Goal: Task Accomplishment & Management: Manage account settings

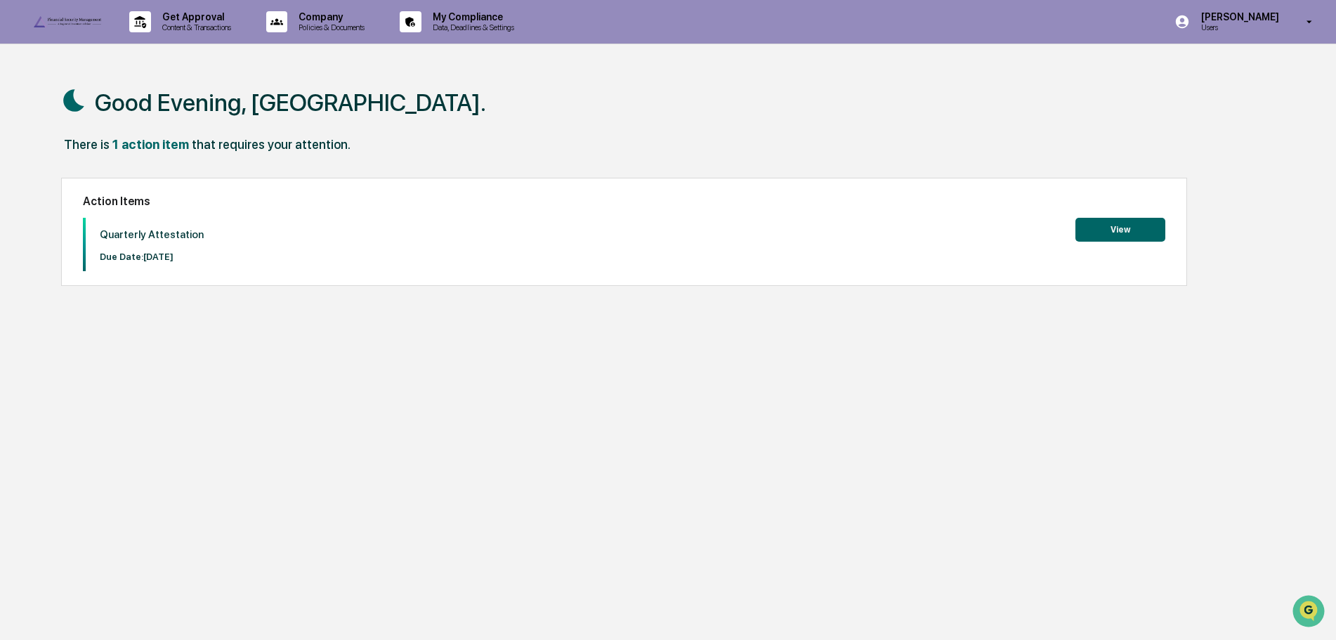
click at [1142, 230] on button "View" at bounding box center [1120, 230] width 90 height 24
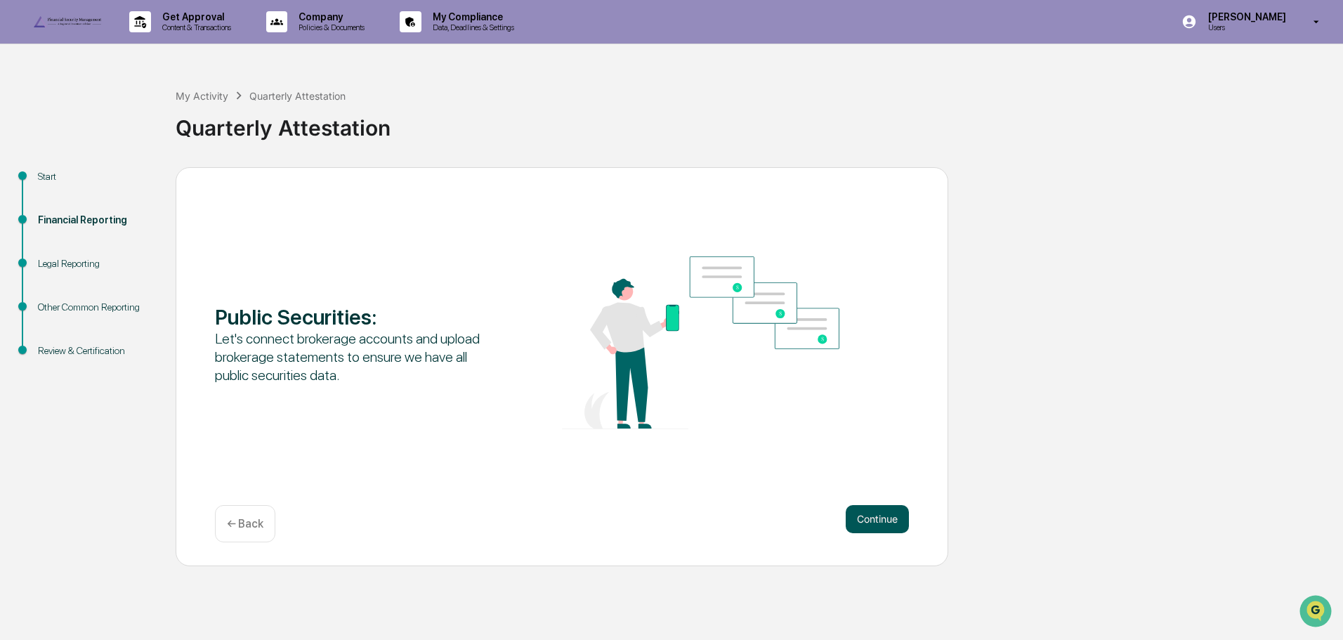
click at [887, 533] on button "Continue" at bounding box center [876, 519] width 63 height 28
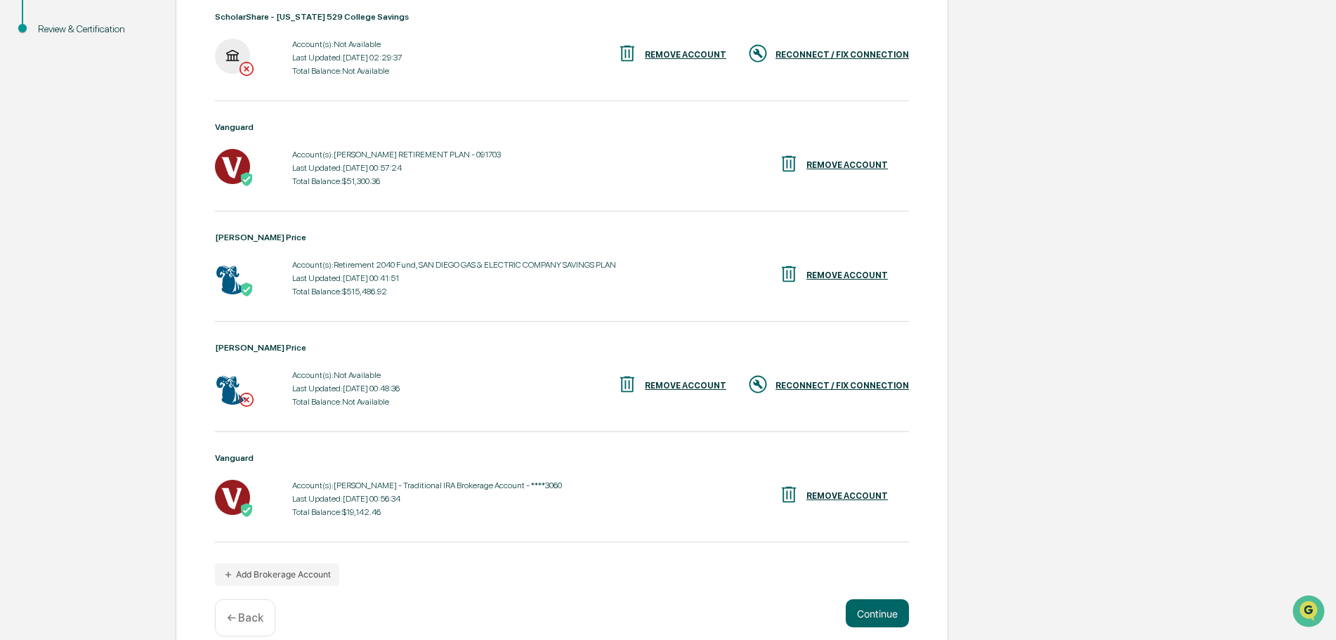
scroll to position [351, 0]
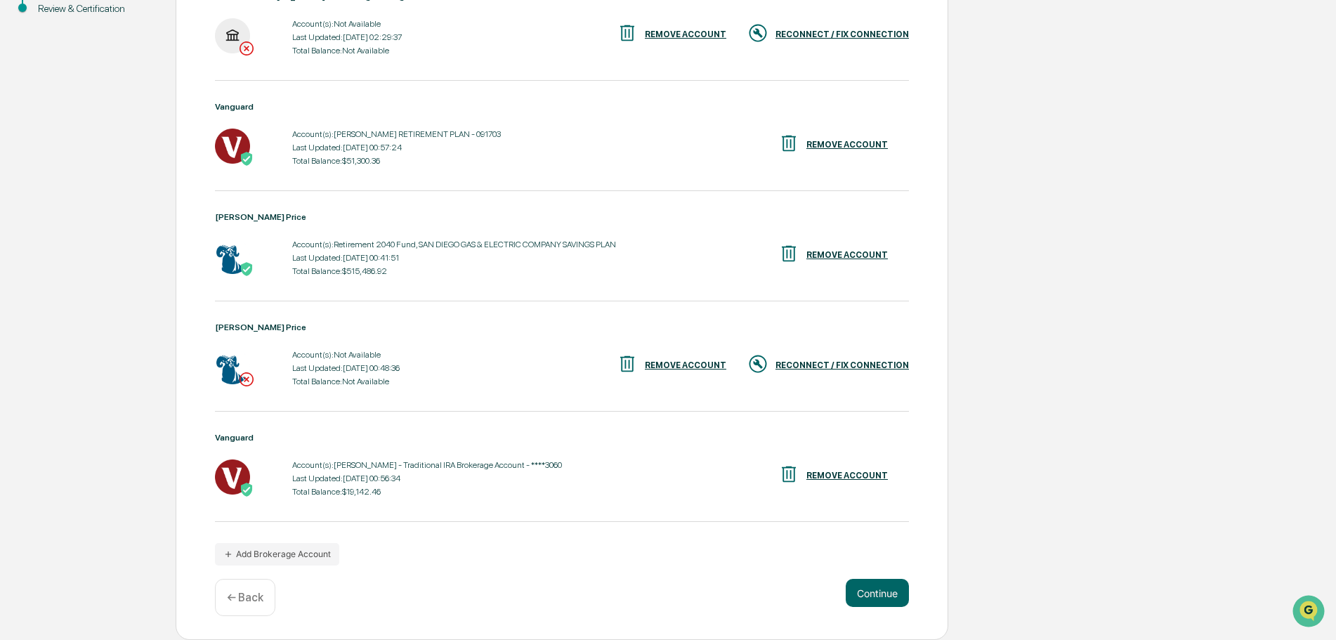
click at [831, 376] on div "RECONNECT / FIX CONNECTION" at bounding box center [828, 364] width 162 height 23
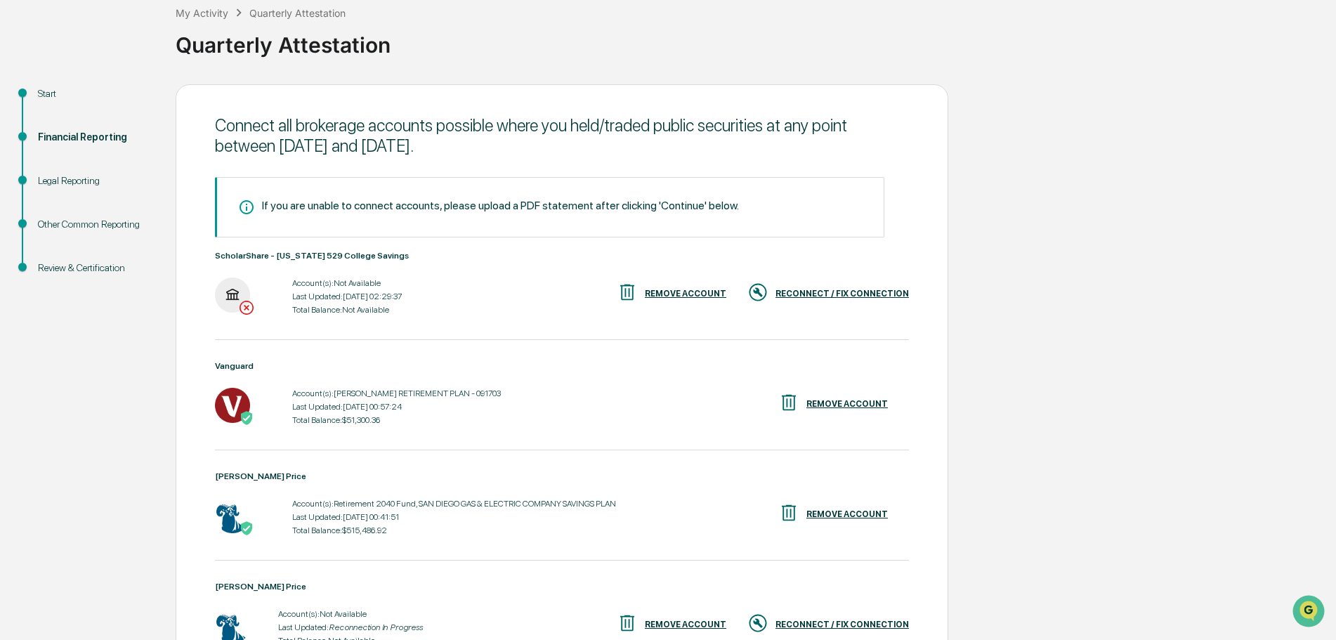
scroll to position [70, 0]
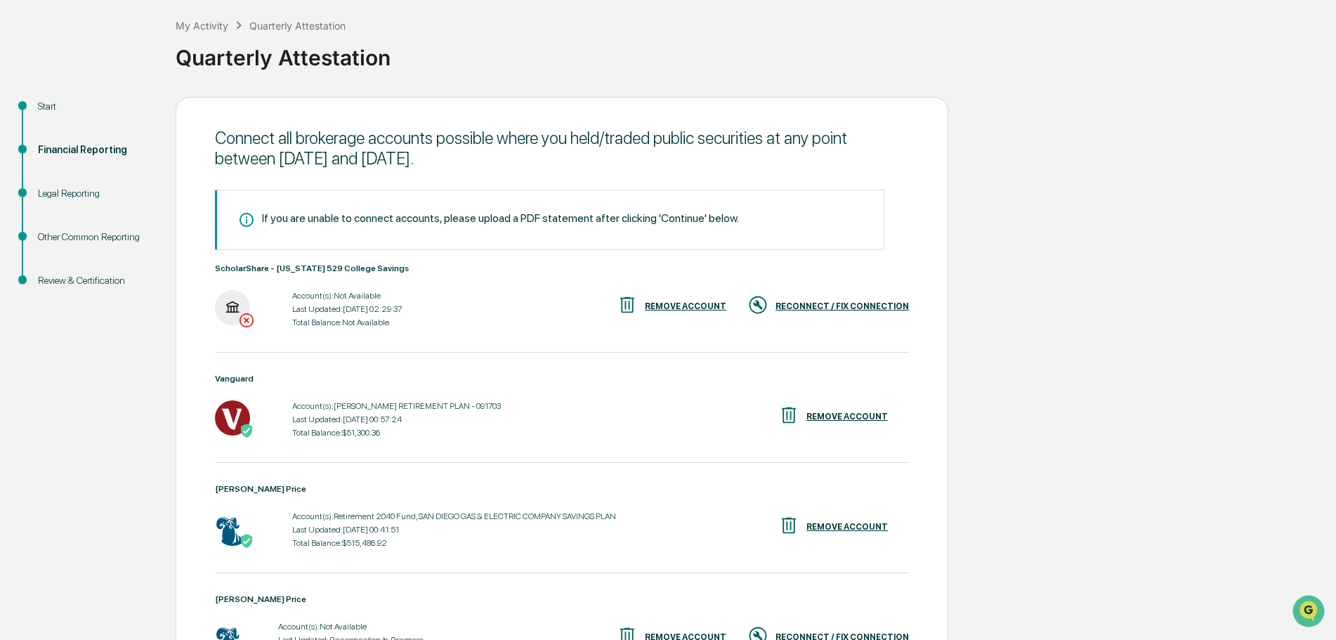
click at [798, 311] on div "RECONNECT / FIX CONNECTION" at bounding box center [841, 306] width 133 height 10
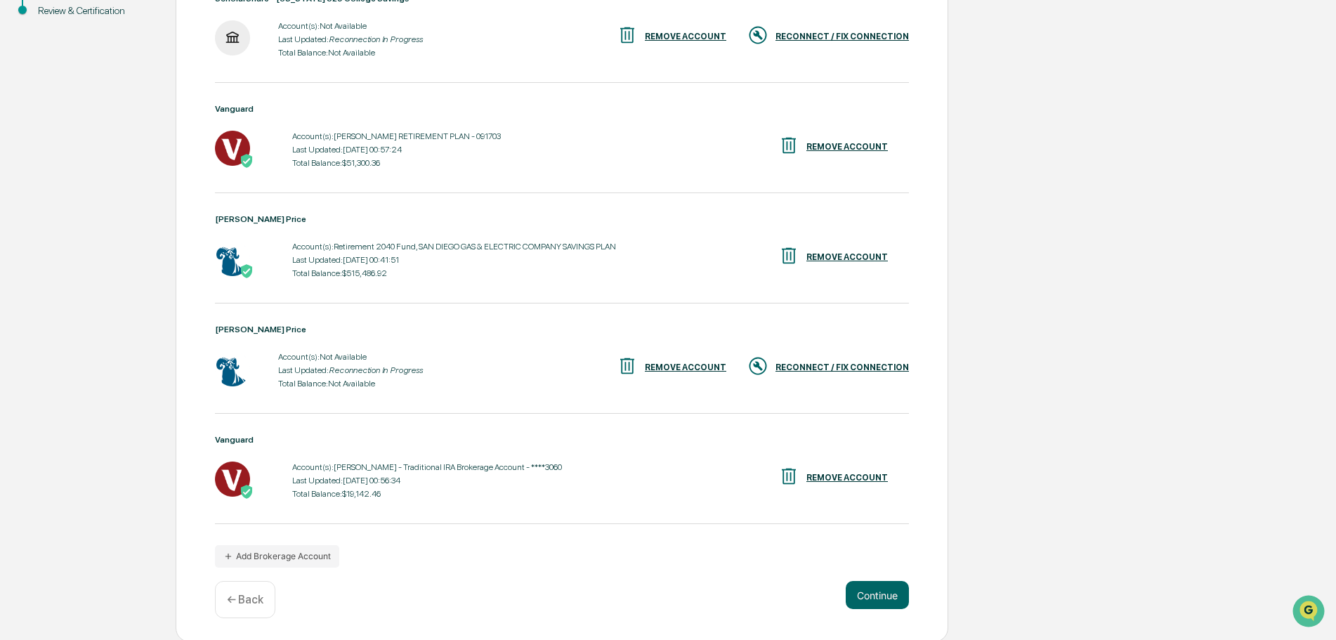
scroll to position [369, 0]
click at [269, 553] on button "Add Brokerage Account" at bounding box center [277, 554] width 124 height 22
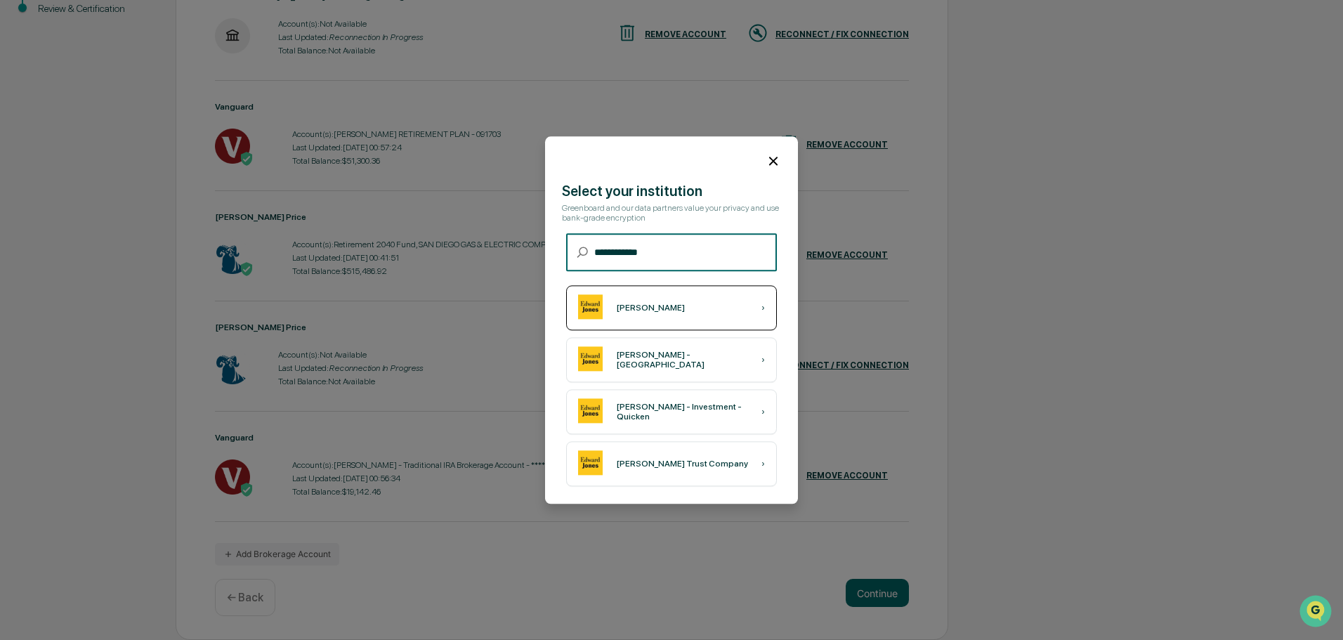
type input "**********"
click at [643, 308] on div "[PERSON_NAME]" at bounding box center [651, 308] width 68 height 10
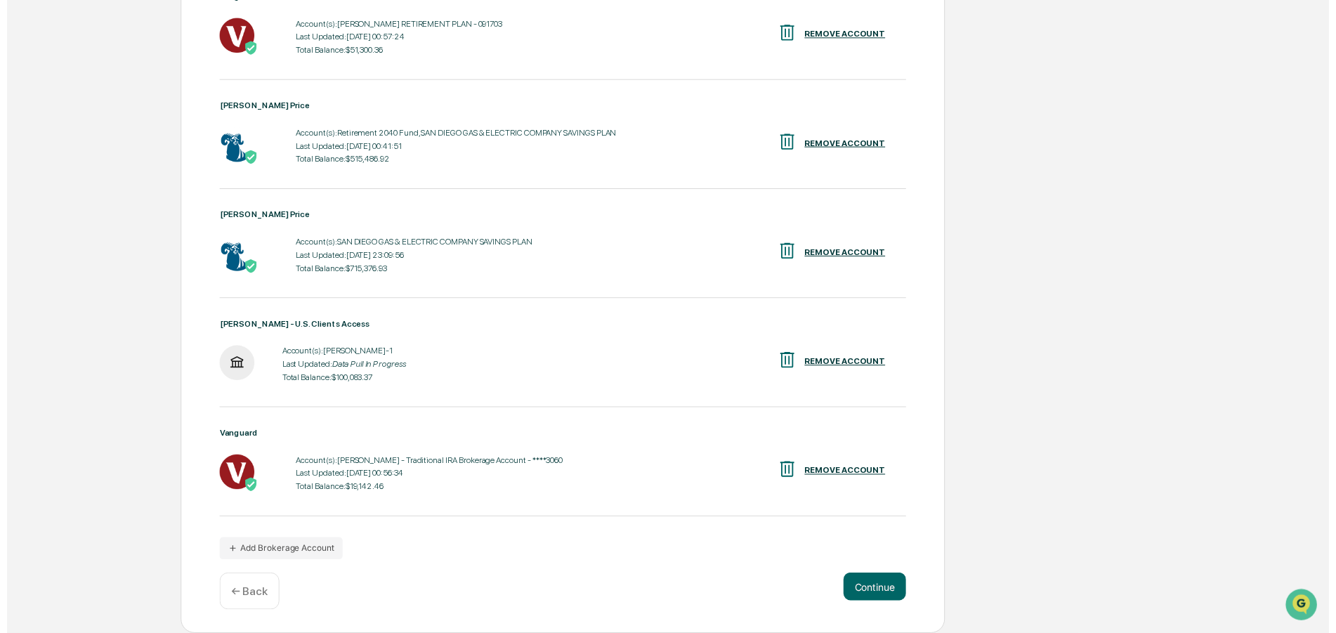
scroll to position [479, 0]
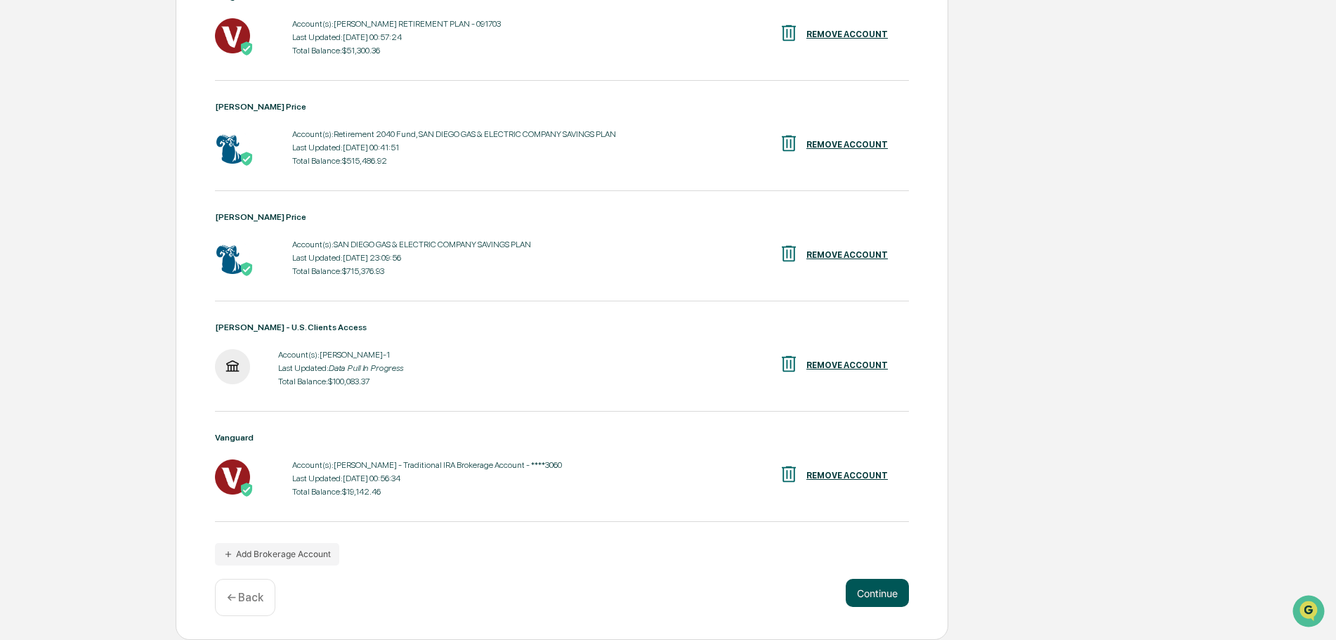
click at [855, 593] on button "Continue" at bounding box center [876, 593] width 63 height 28
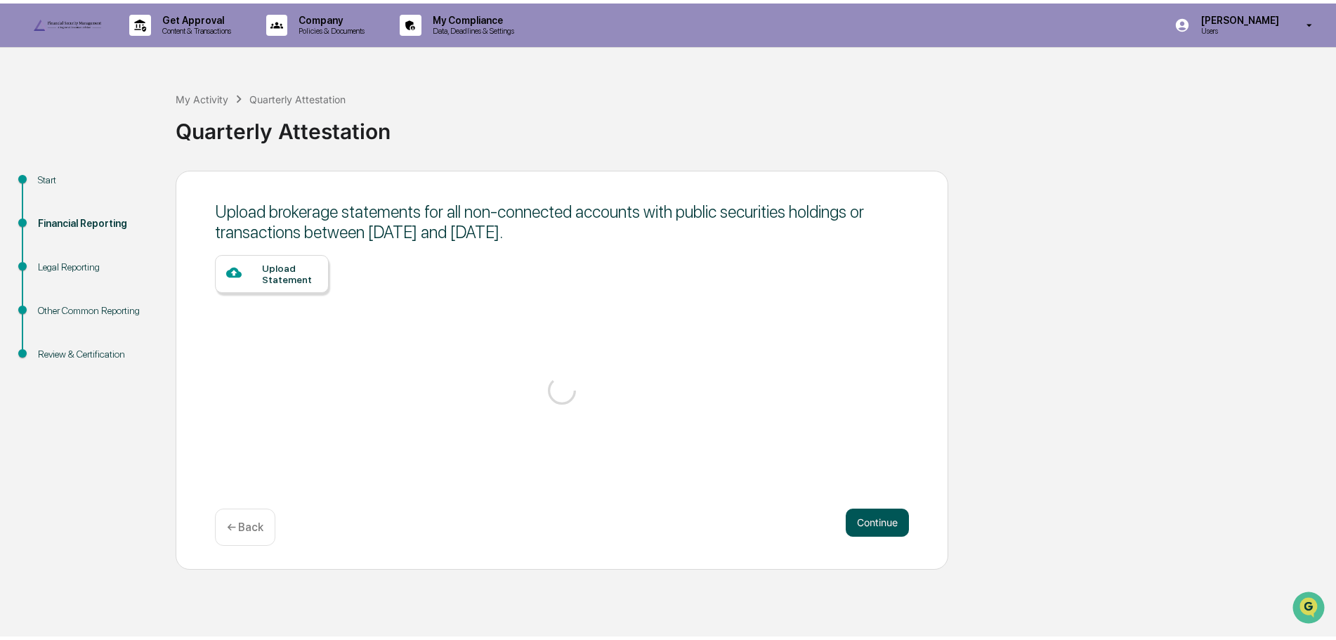
scroll to position [0, 0]
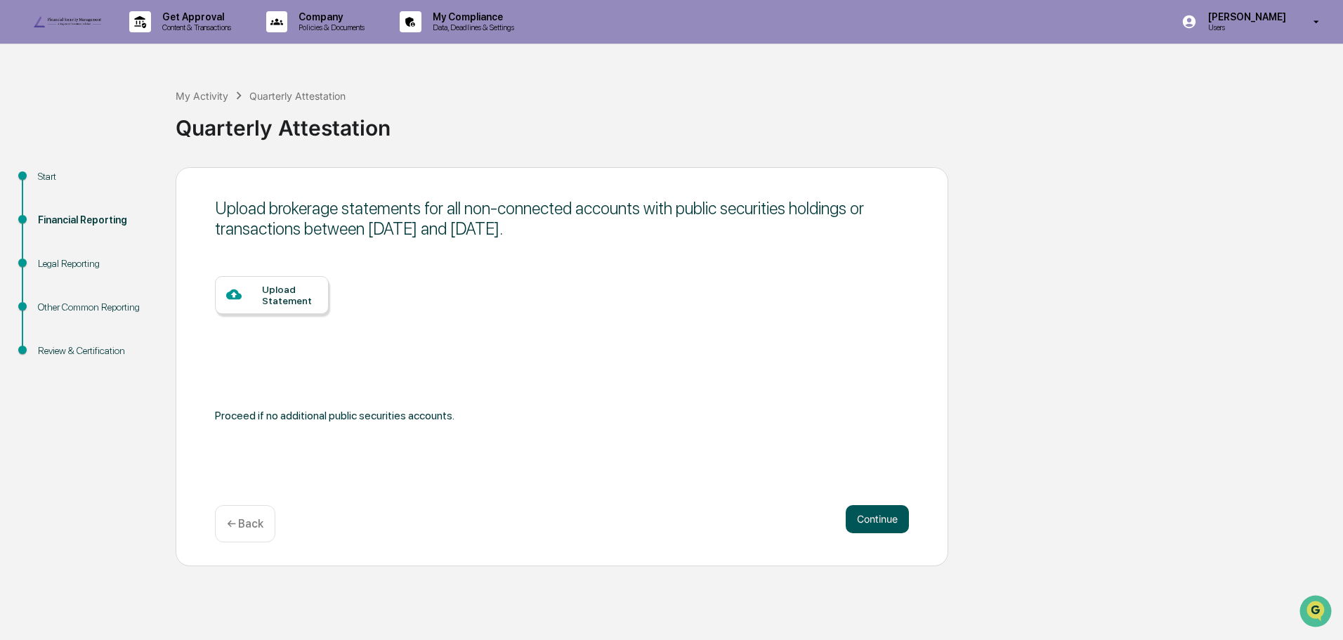
click at [876, 533] on button "Continue" at bounding box center [876, 519] width 63 height 28
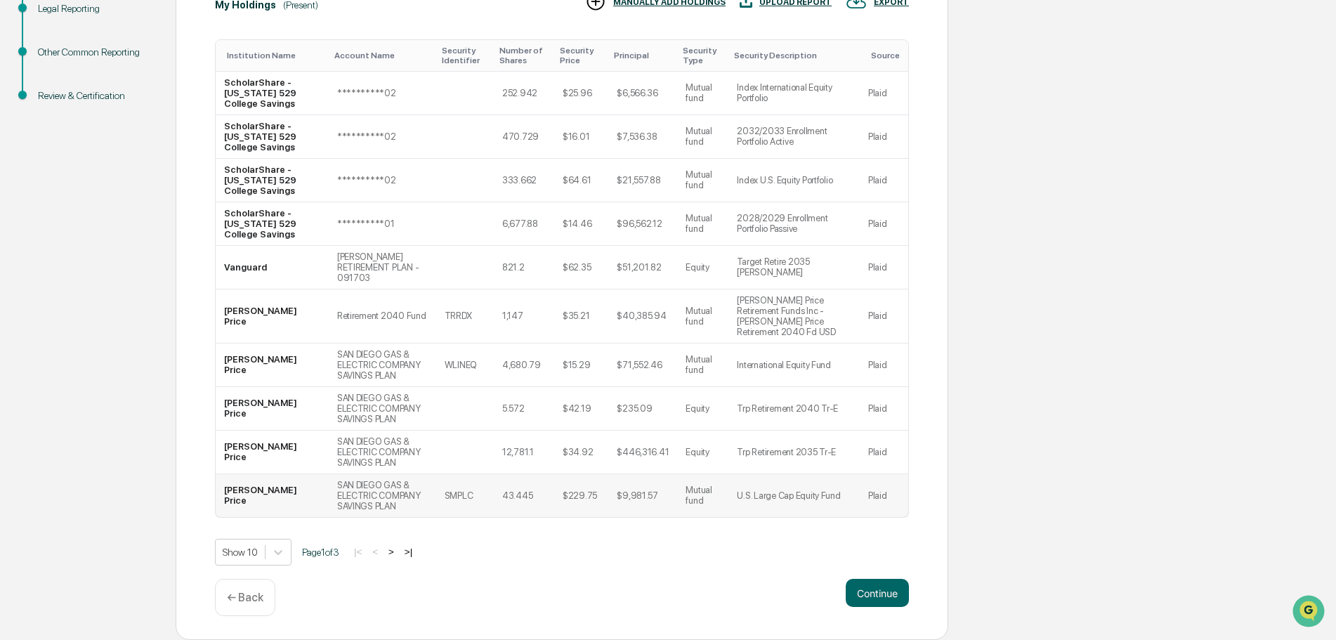
scroll to position [261, 0]
click at [398, 552] on button ">" at bounding box center [391, 552] width 14 height 12
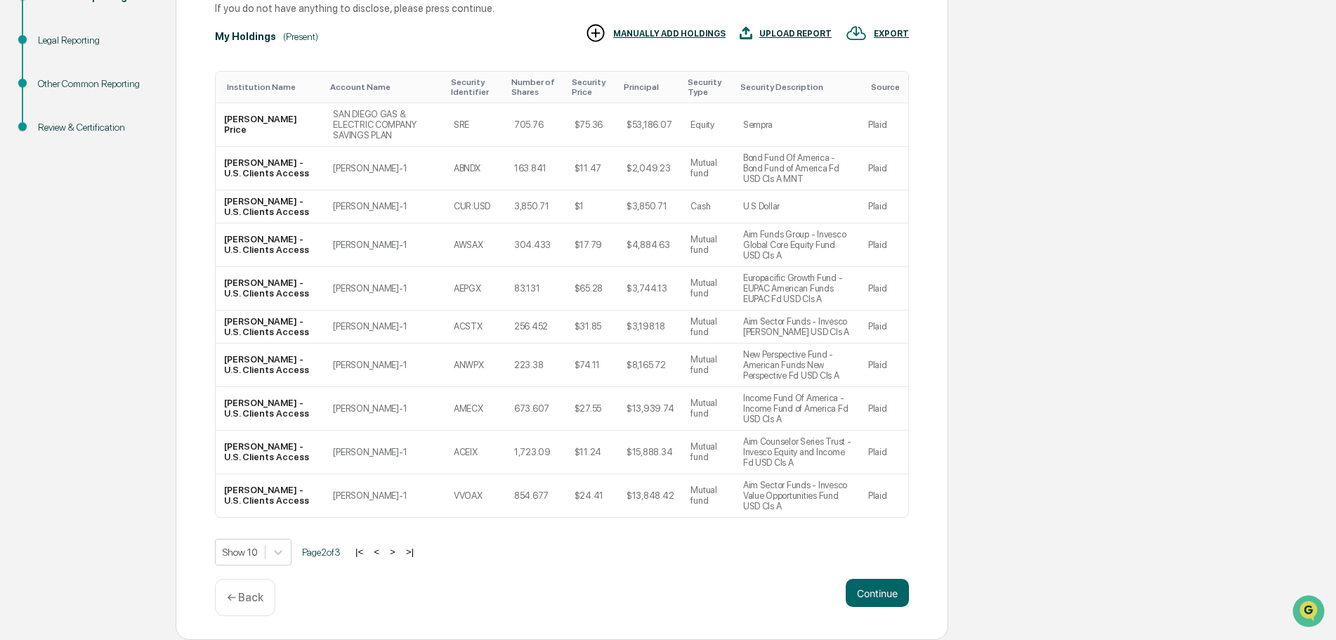
click at [398, 558] on button ">" at bounding box center [393, 552] width 14 height 12
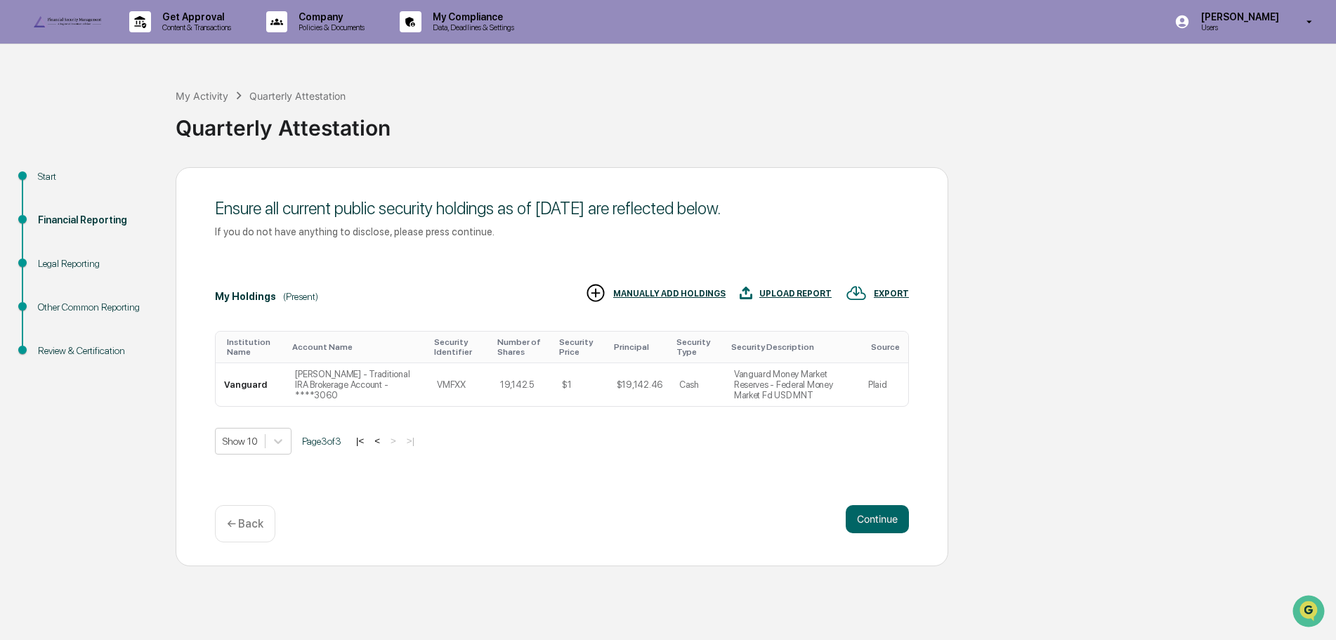
scroll to position [0, 0]
click at [380, 447] on button "<" at bounding box center [377, 441] width 14 height 12
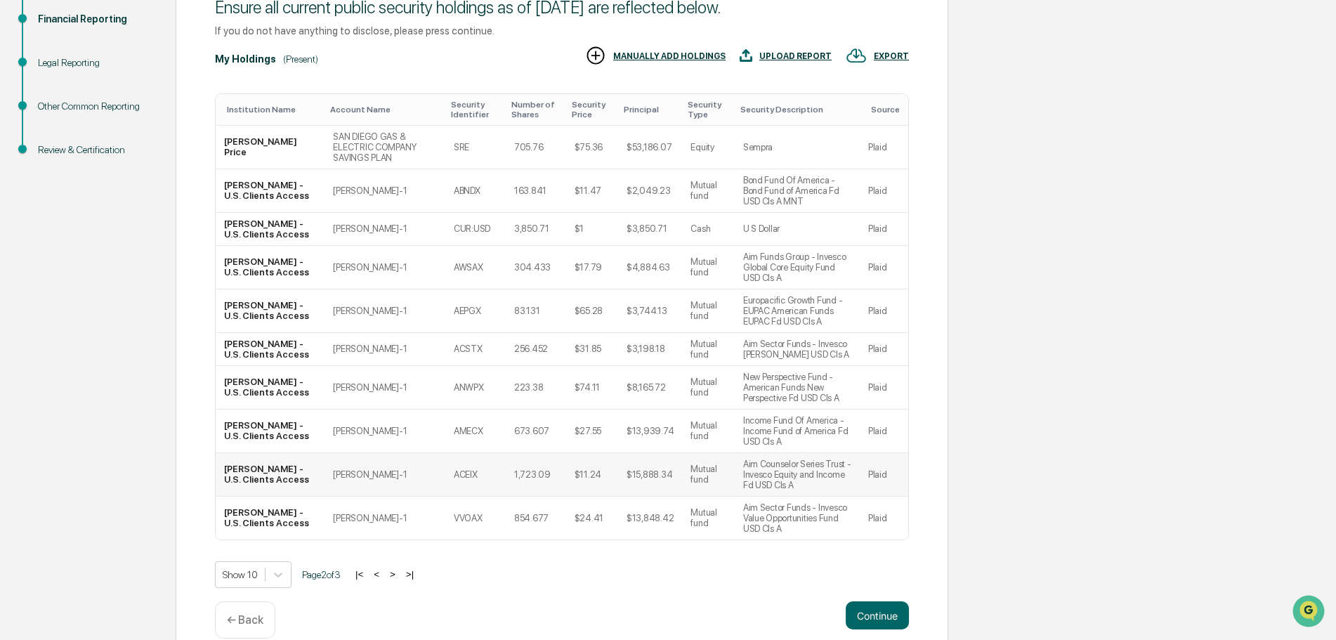
scroll to position [271, 0]
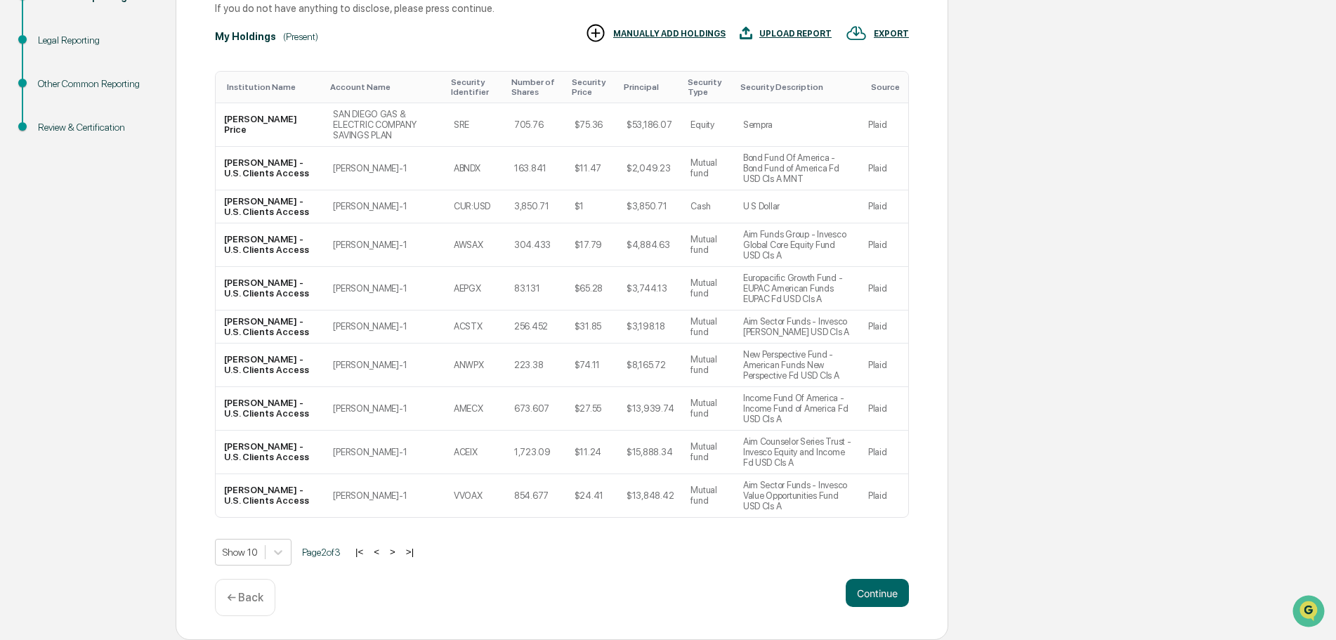
click at [383, 550] on button "<" at bounding box center [376, 552] width 14 height 12
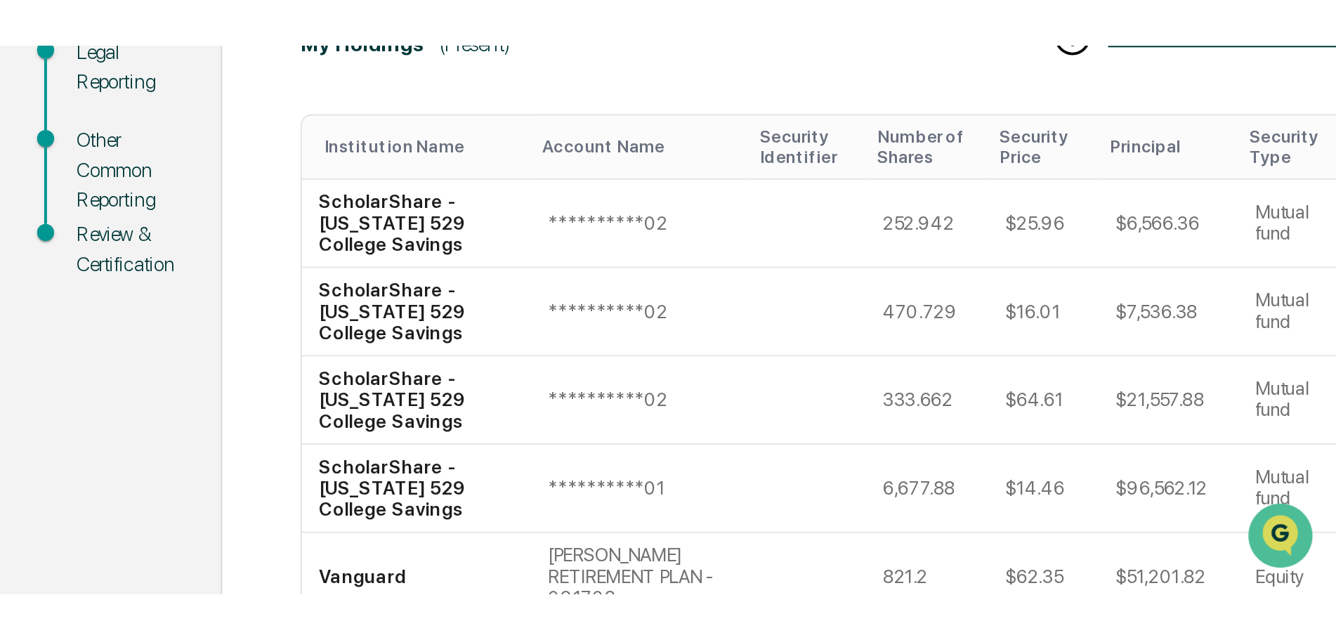
scroll to position [0, 0]
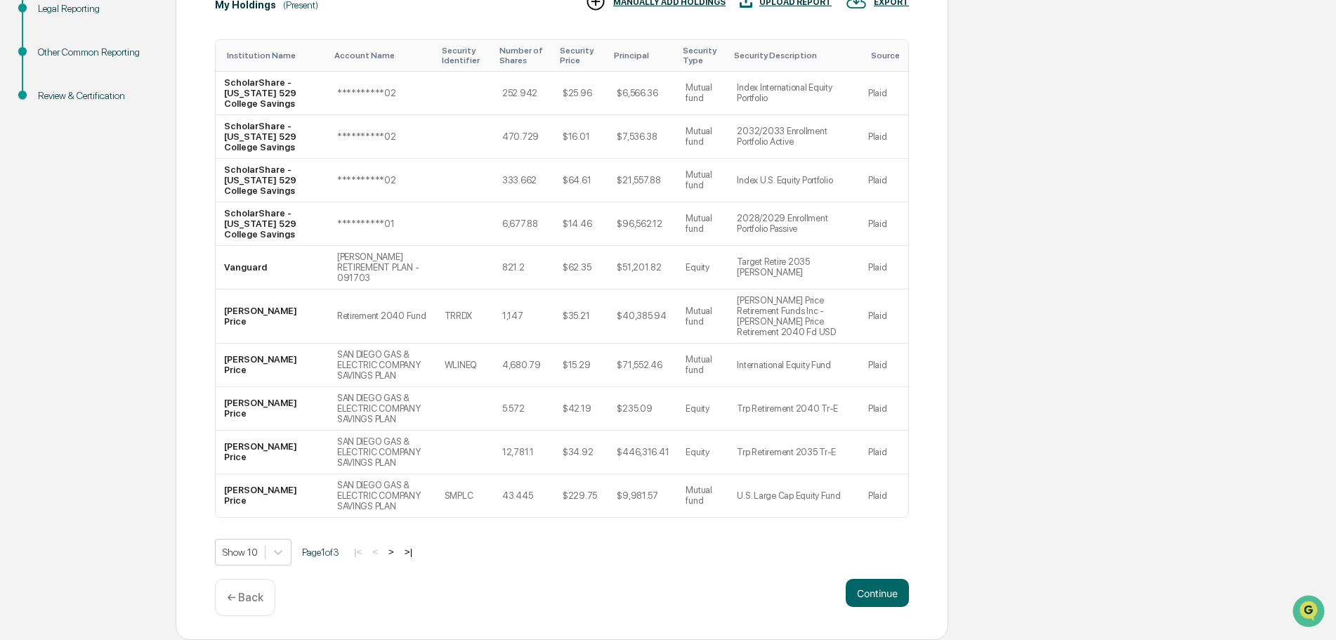
click at [397, 548] on button ">" at bounding box center [391, 552] width 14 height 12
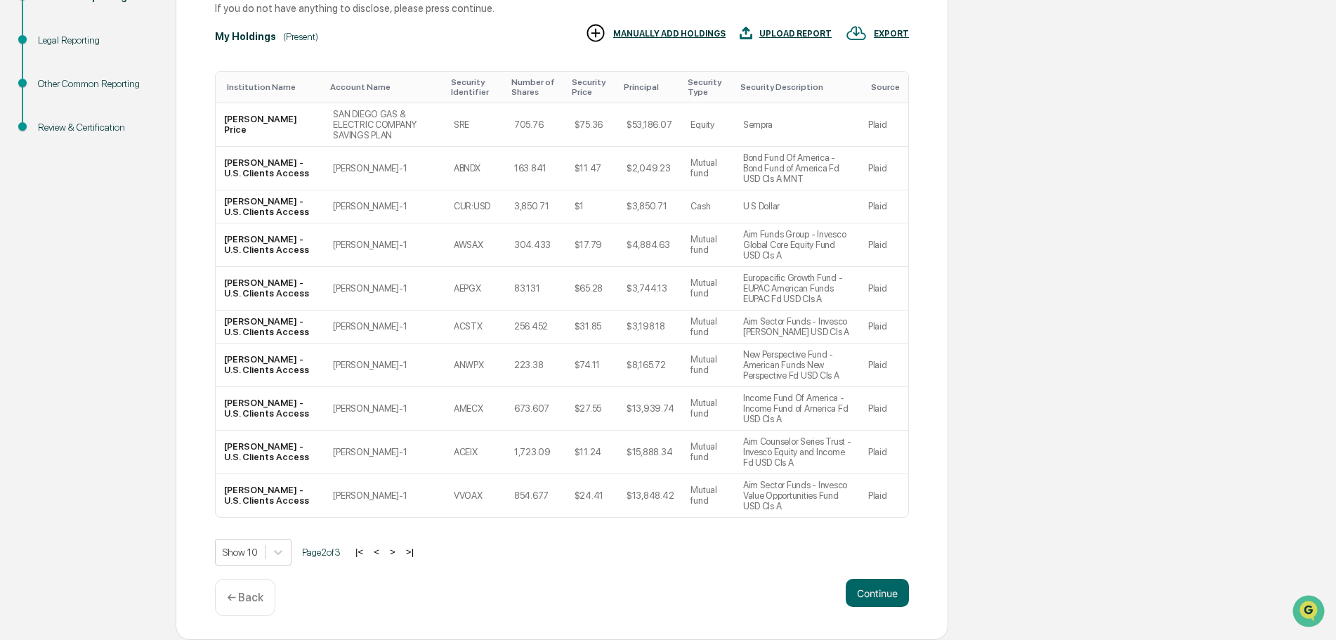
click at [395, 558] on button ">" at bounding box center [393, 552] width 14 height 12
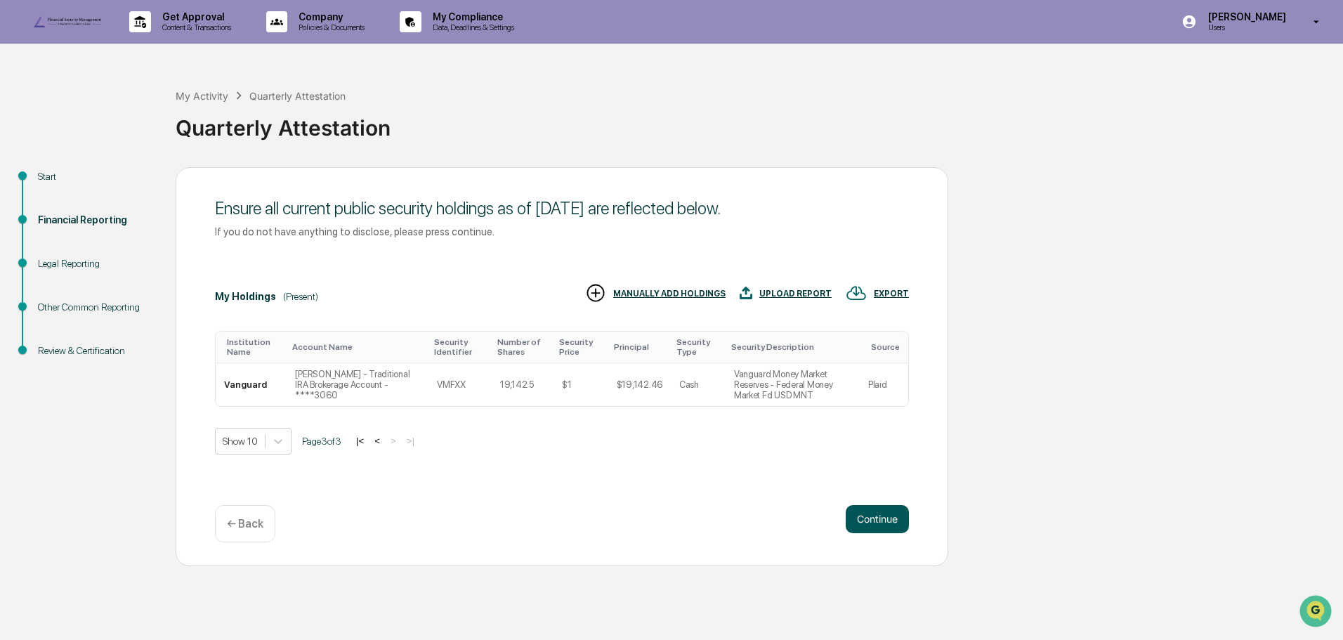
click at [868, 533] on button "Continue" at bounding box center [876, 519] width 63 height 28
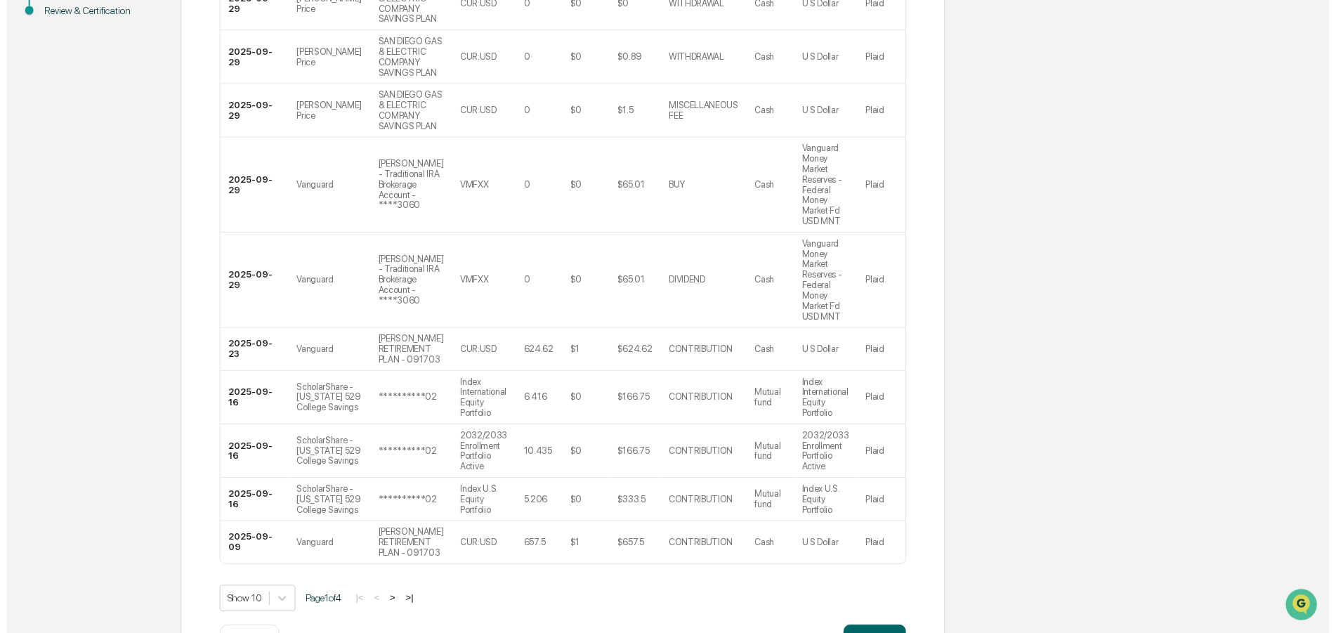
scroll to position [397, 0]
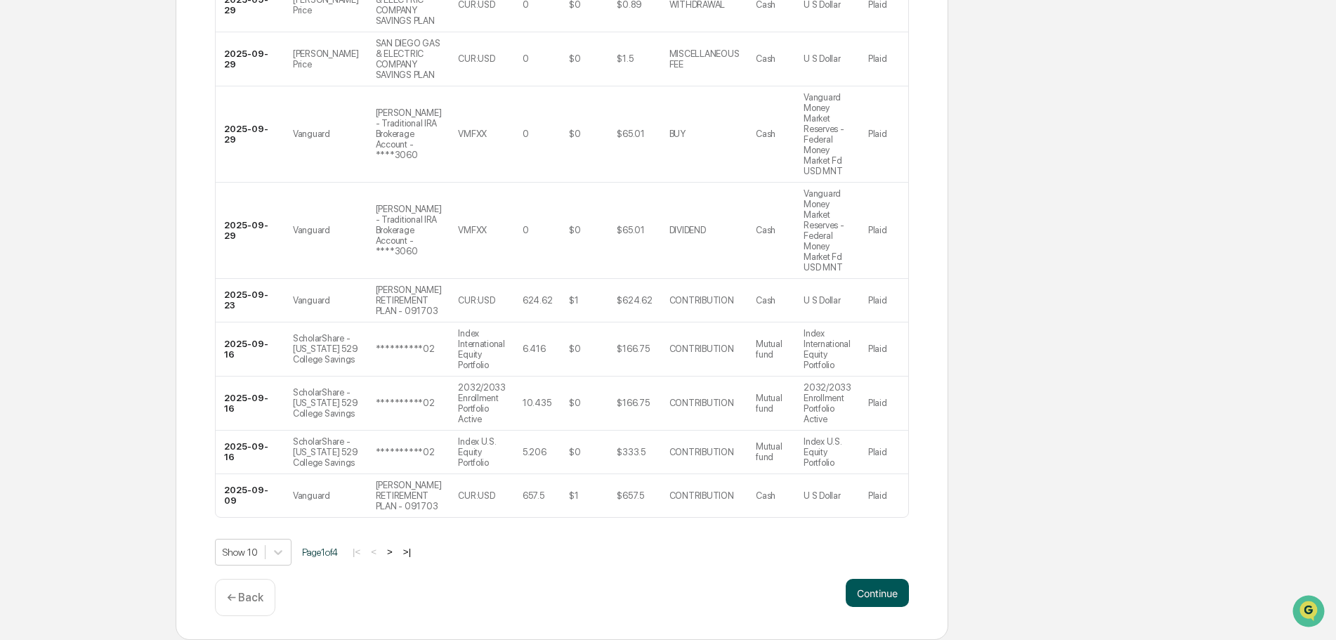
click at [872, 592] on button "Continue" at bounding box center [876, 593] width 63 height 28
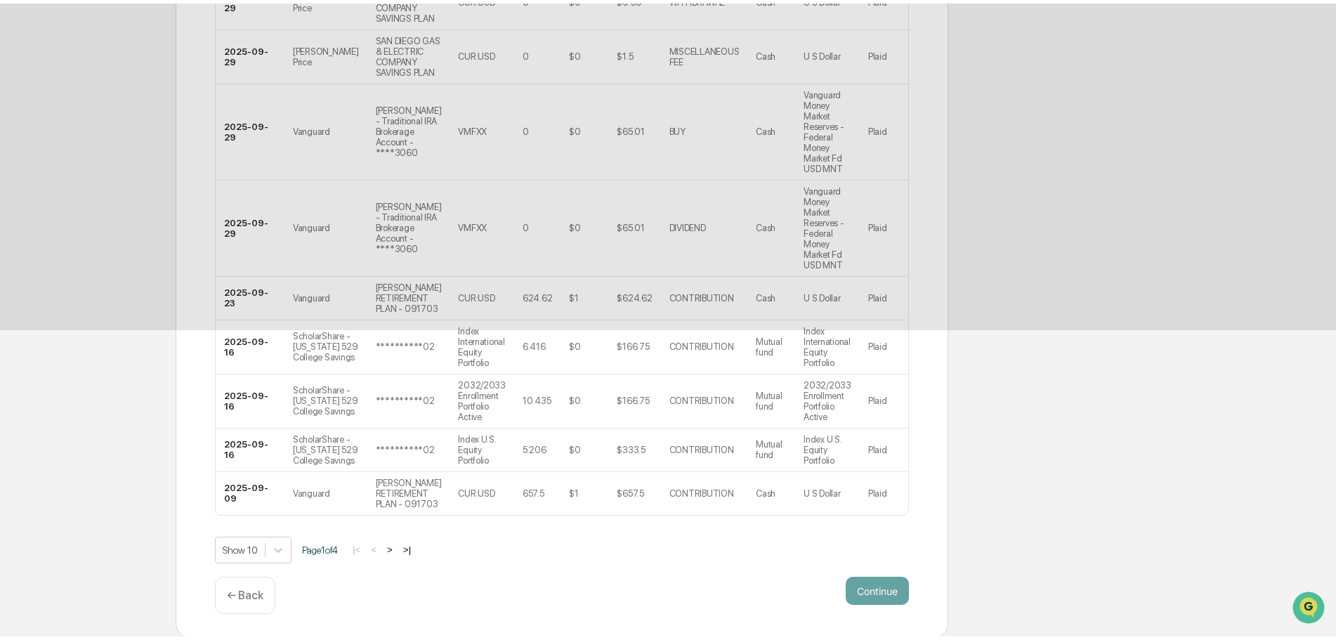
scroll to position [0, 0]
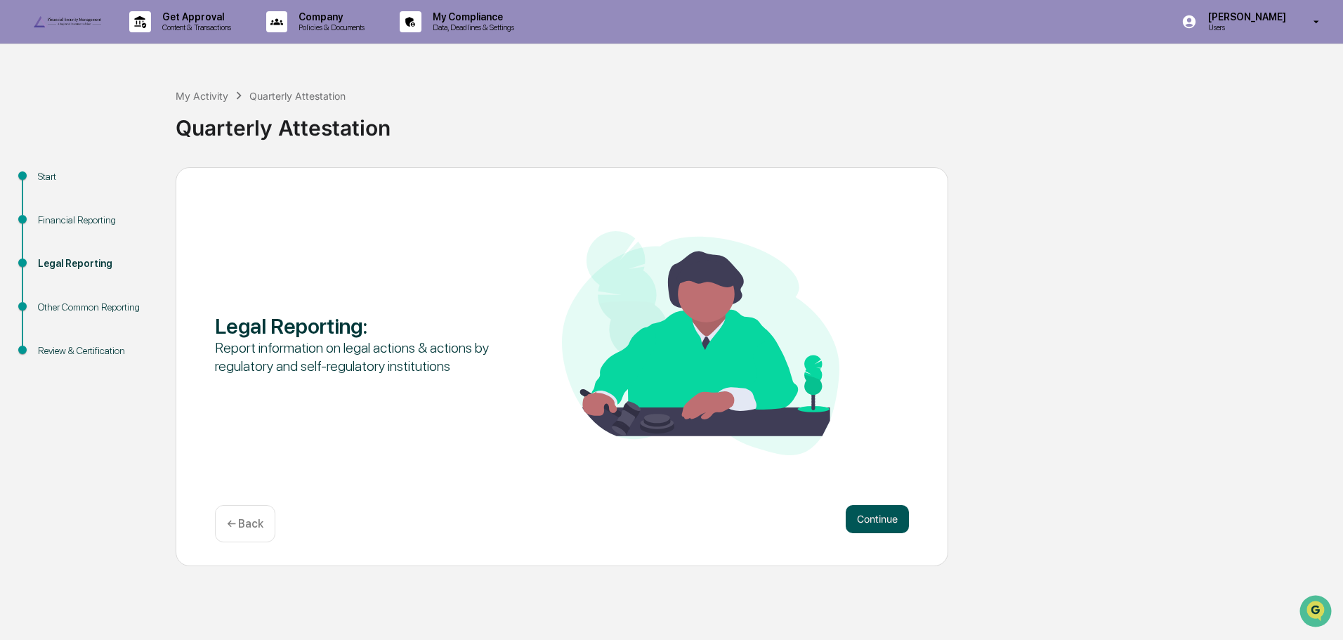
click at [855, 533] on button "Continue" at bounding box center [876, 519] width 63 height 28
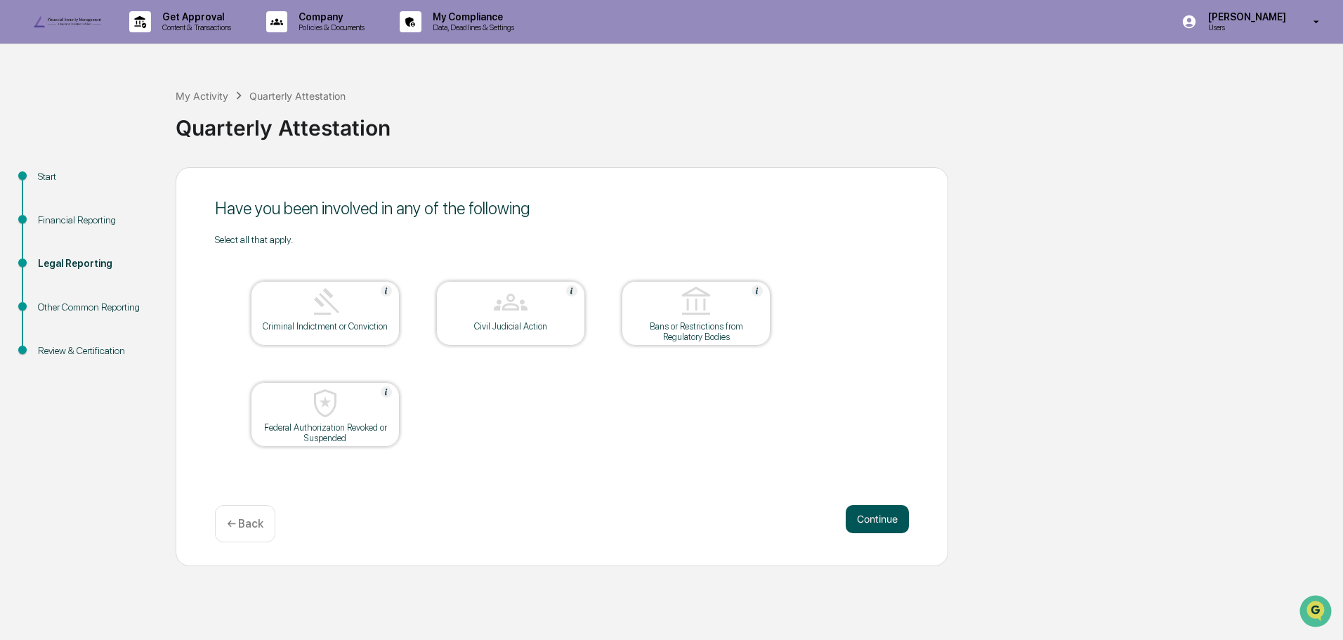
click at [862, 533] on button "Continue" at bounding box center [876, 519] width 63 height 28
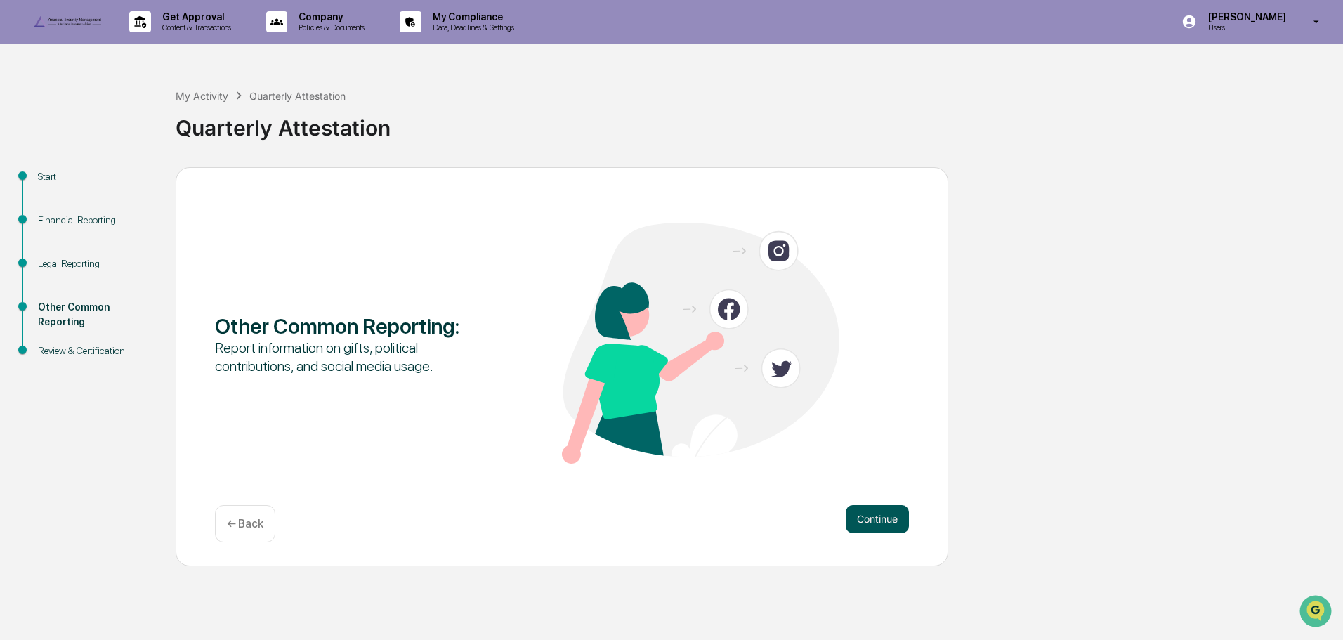
click at [870, 533] on button "Continue" at bounding box center [876, 519] width 63 height 28
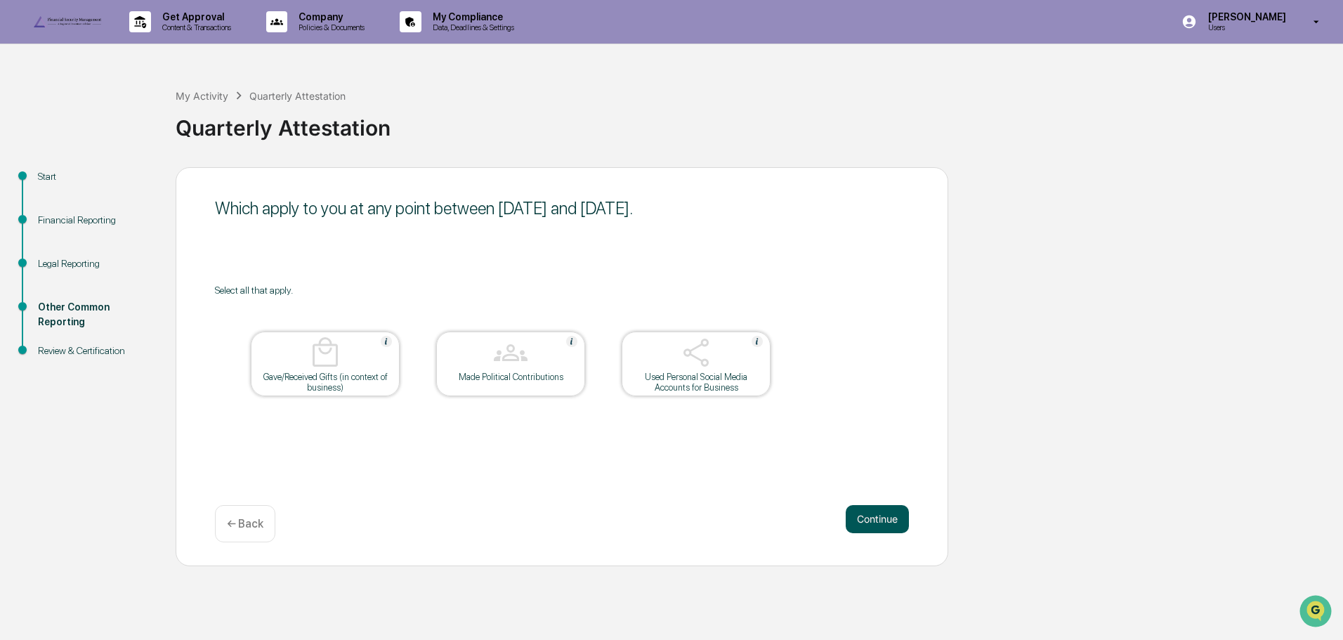
click at [876, 533] on button "Continue" at bounding box center [876, 519] width 63 height 28
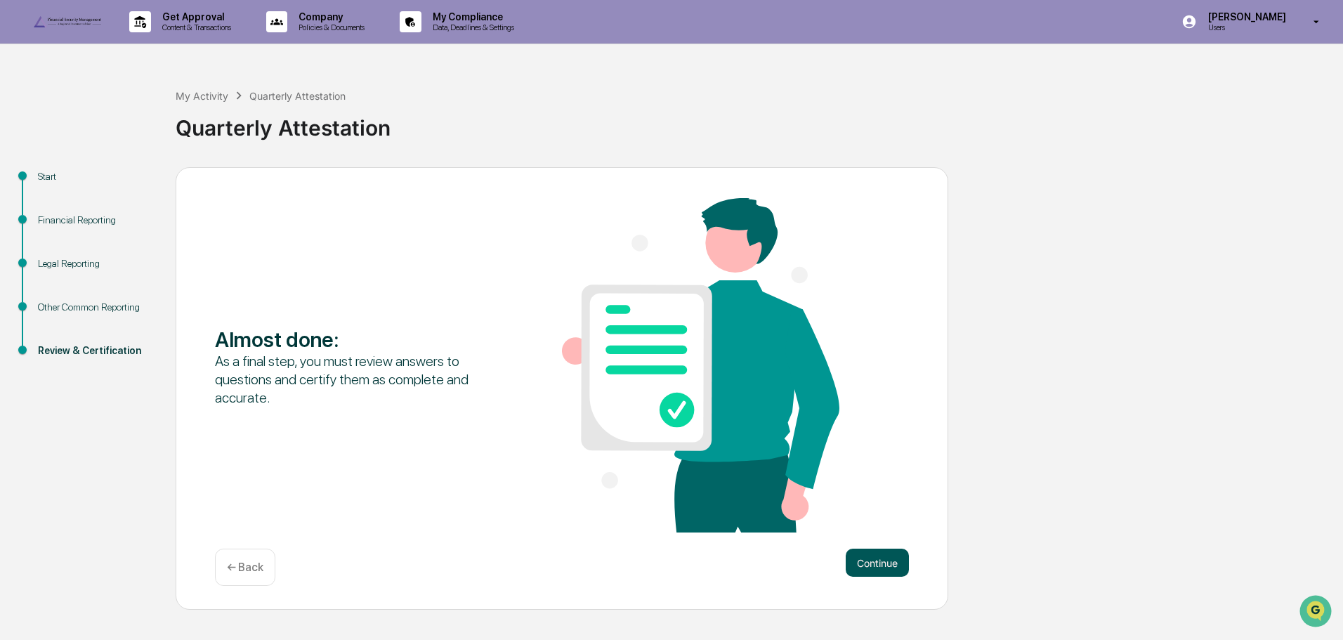
click at [890, 576] on button "Continue" at bounding box center [876, 562] width 63 height 28
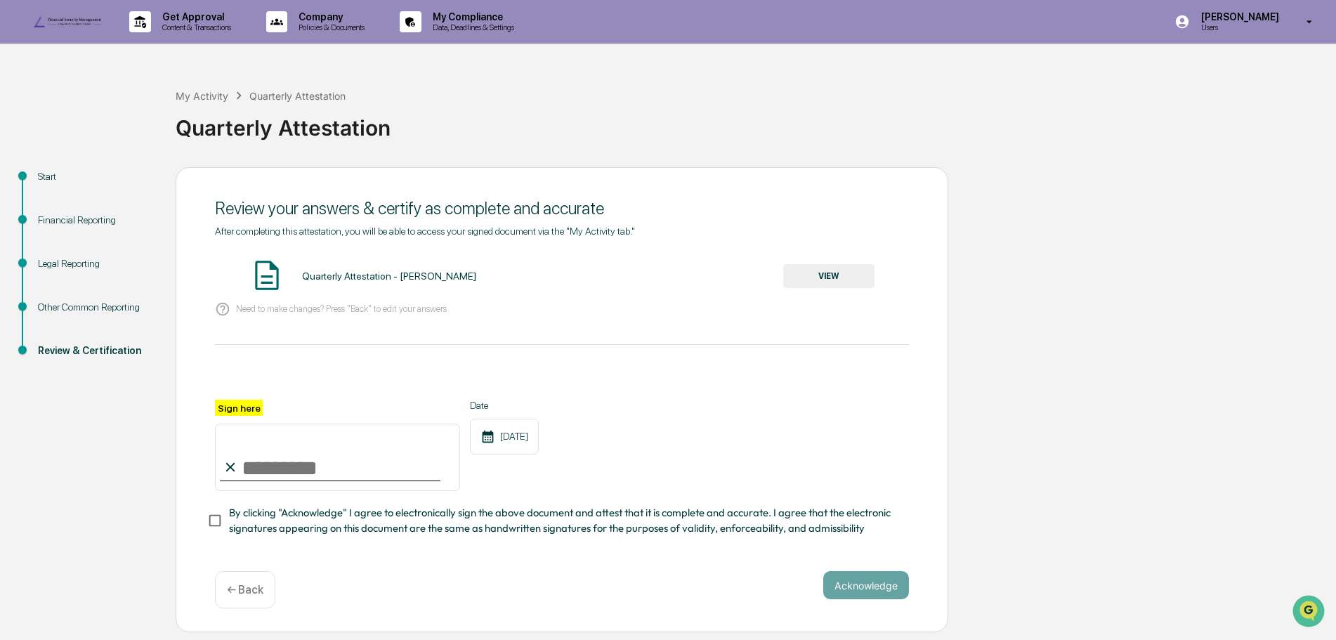
click at [800, 288] on button "VIEW" at bounding box center [828, 276] width 91 height 24
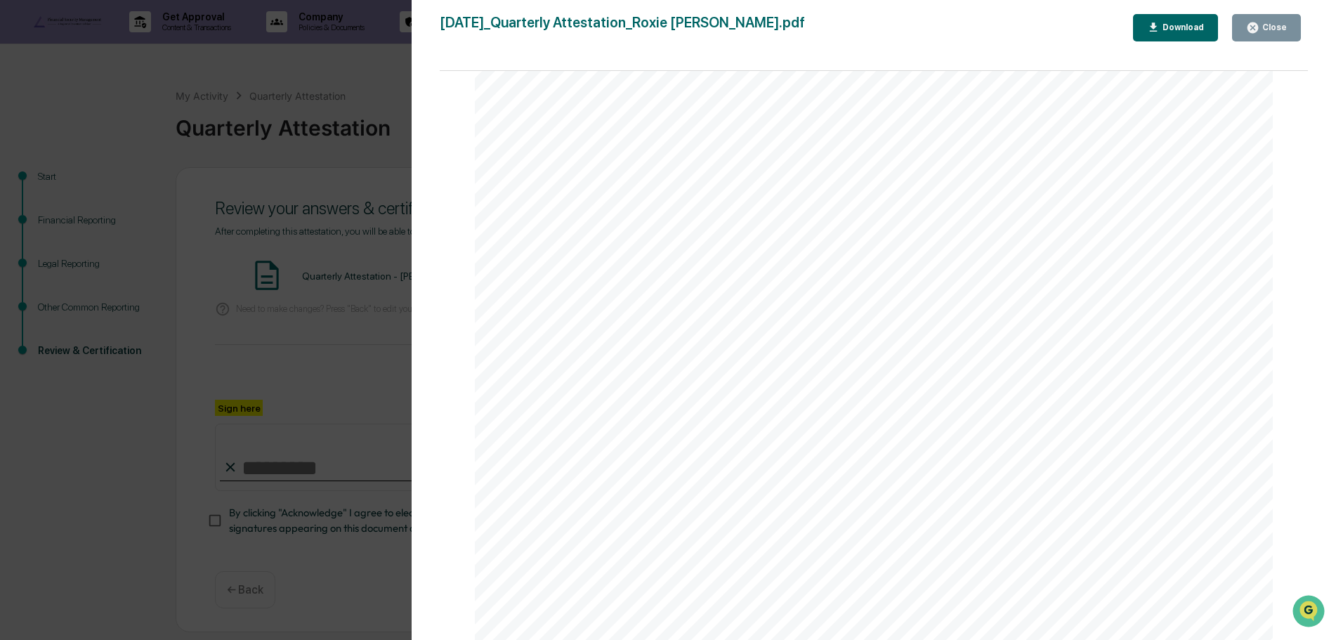
scroll to position [7641, 0]
click at [1279, 19] on button "Close" at bounding box center [1266, 27] width 69 height 27
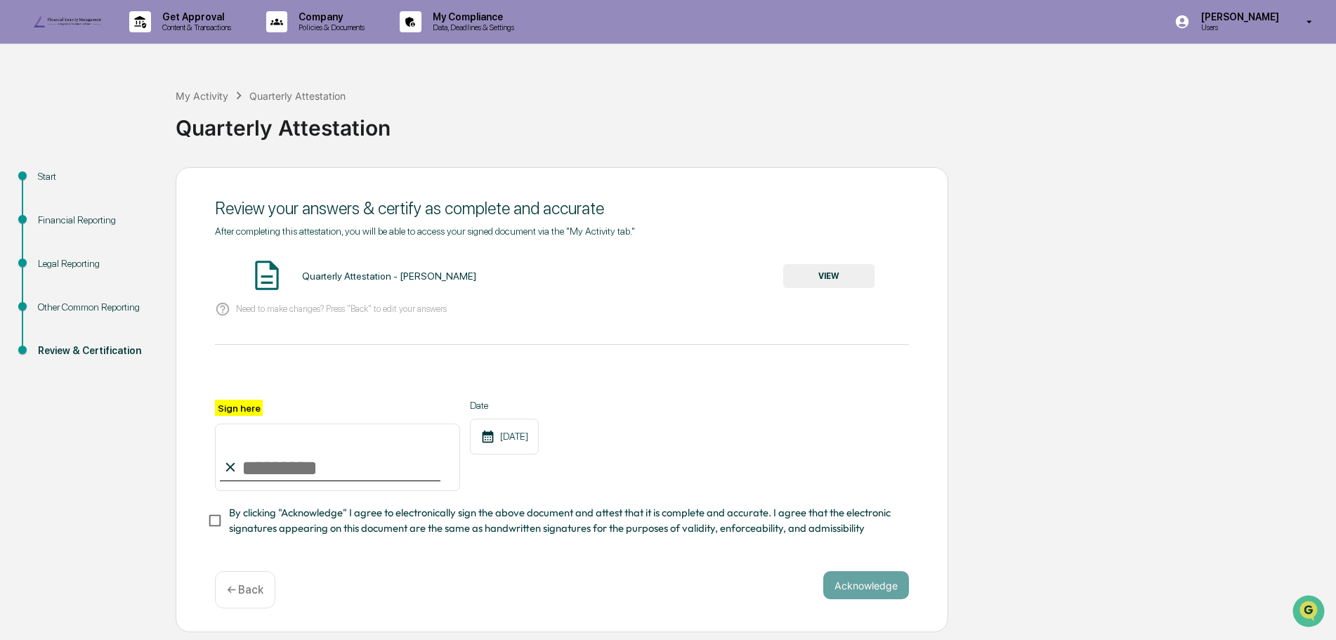
click at [249, 491] on input "Sign here" at bounding box center [337, 456] width 245 height 67
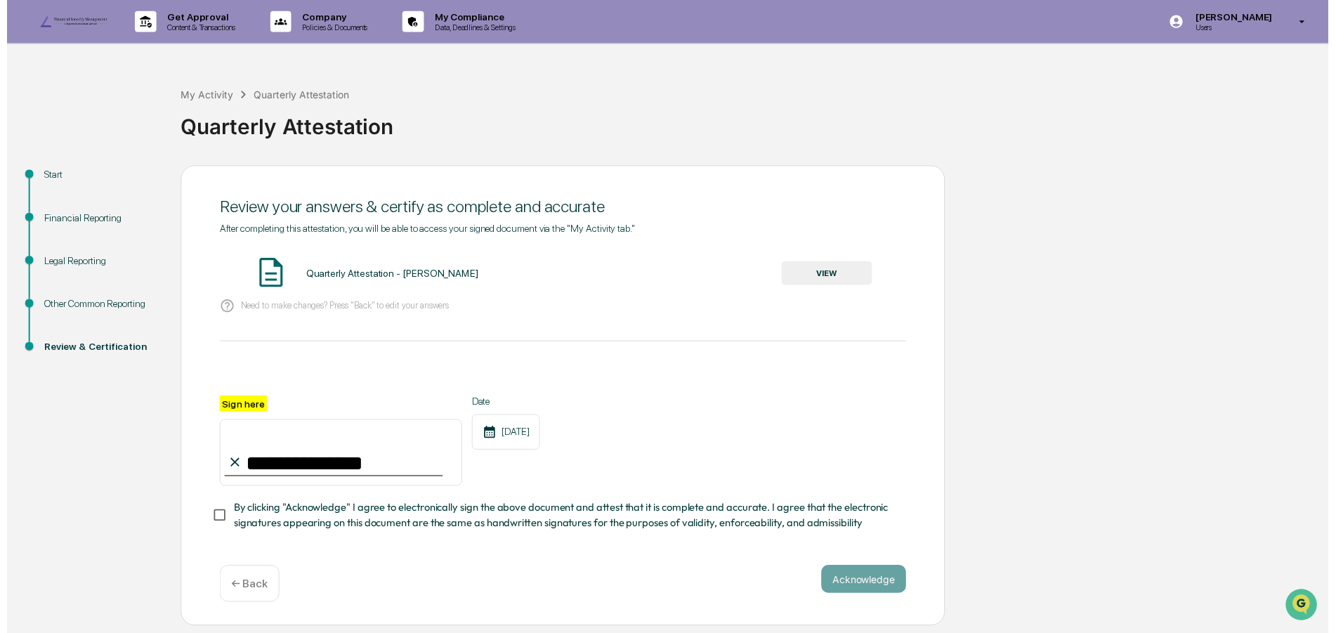
scroll to position [23, 0]
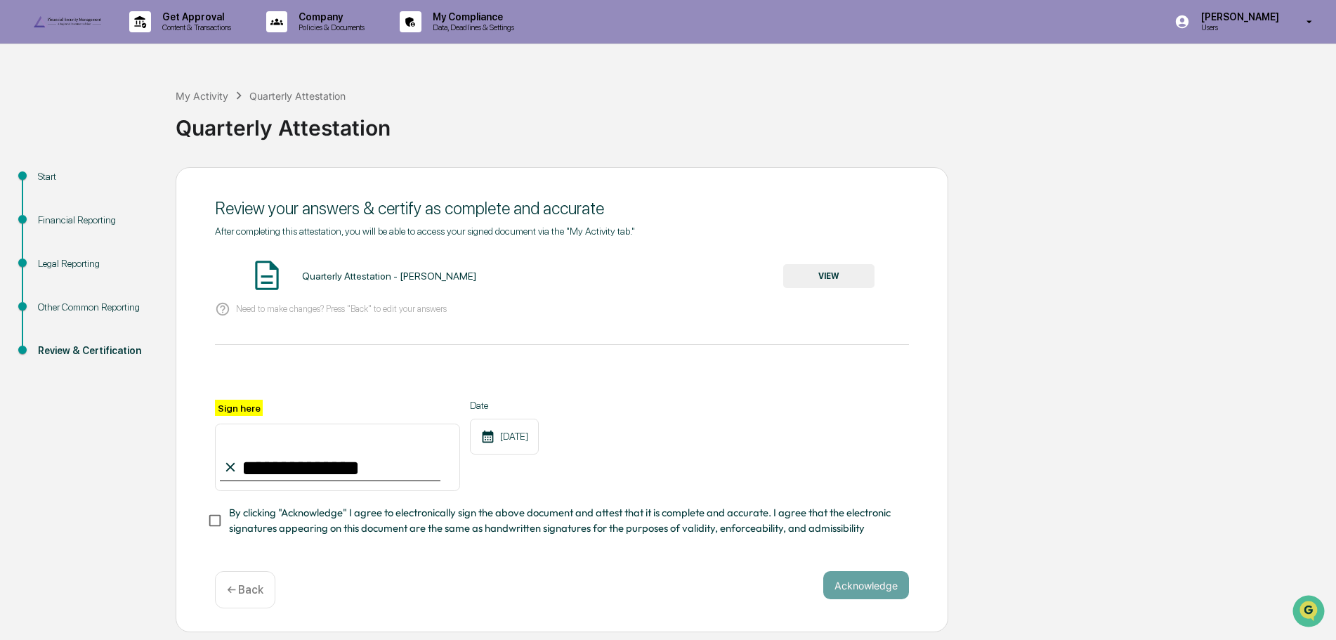
type input "**********"
click at [860, 586] on button "Acknowledge" at bounding box center [866, 585] width 86 height 28
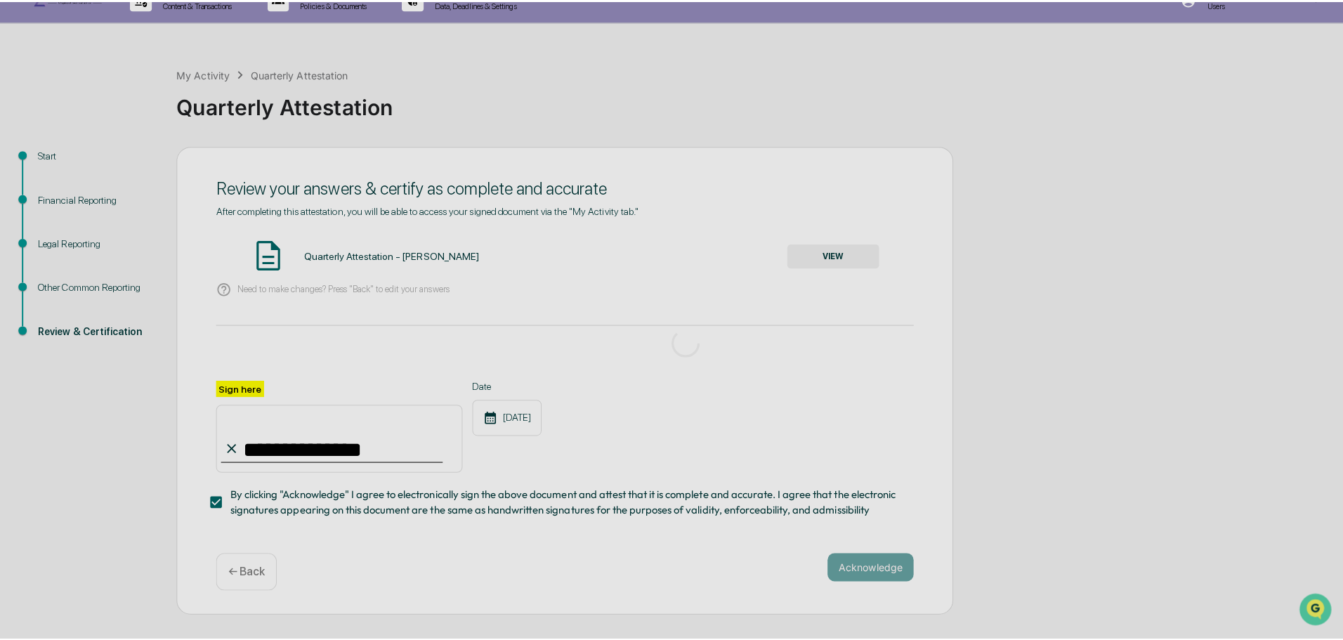
scroll to position [0, 0]
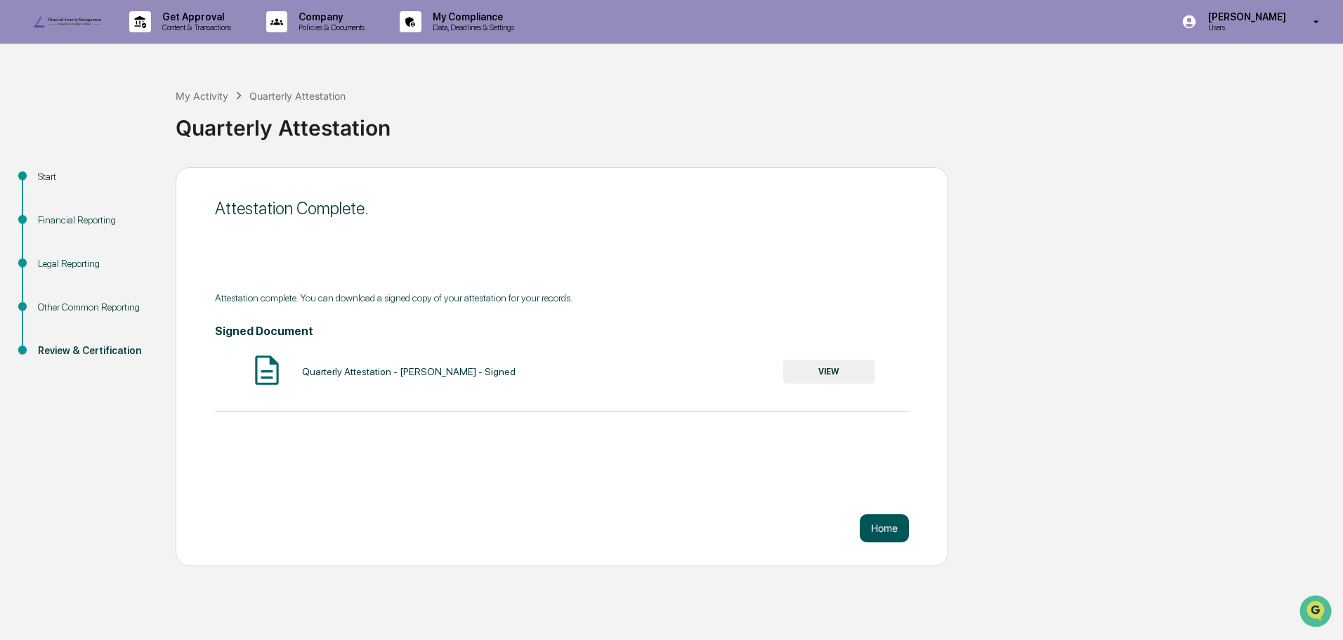
click at [874, 542] on button "Home" at bounding box center [883, 528] width 49 height 28
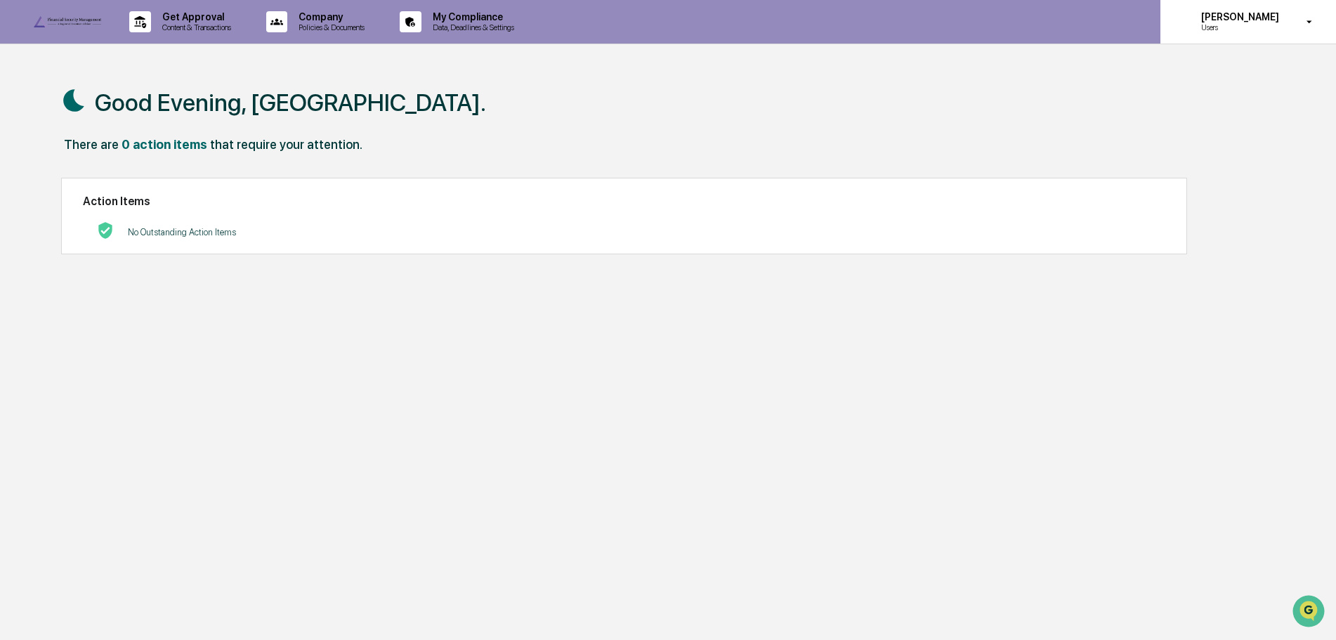
click at [1312, 27] on icon at bounding box center [1309, 21] width 25 height 13
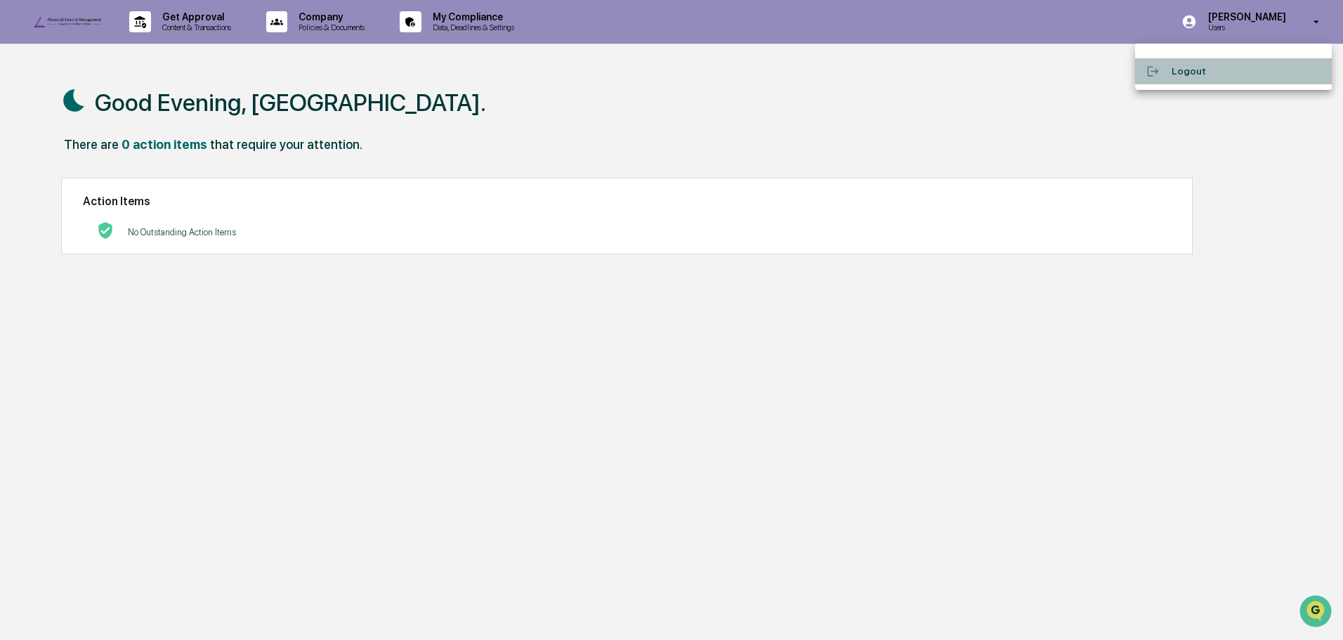
click at [1215, 72] on li "Logout" at bounding box center [1233, 71] width 197 height 26
